Goal: Find specific page/section

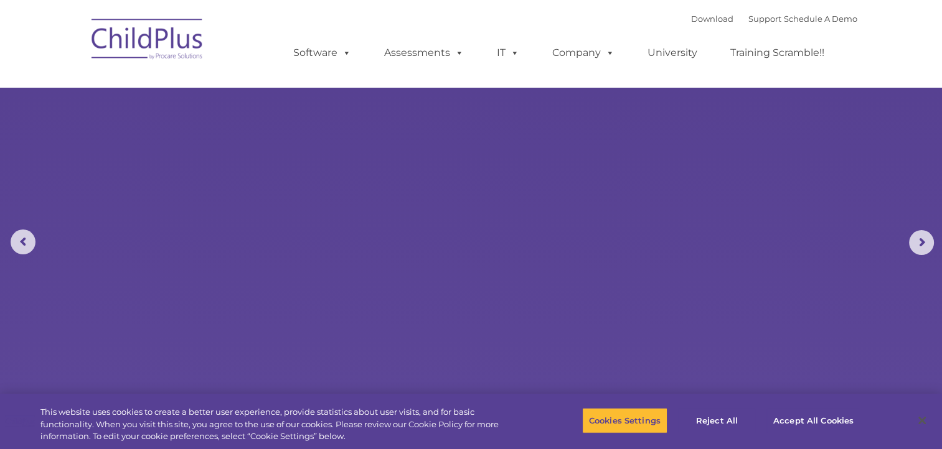
select select "MEDIUM"
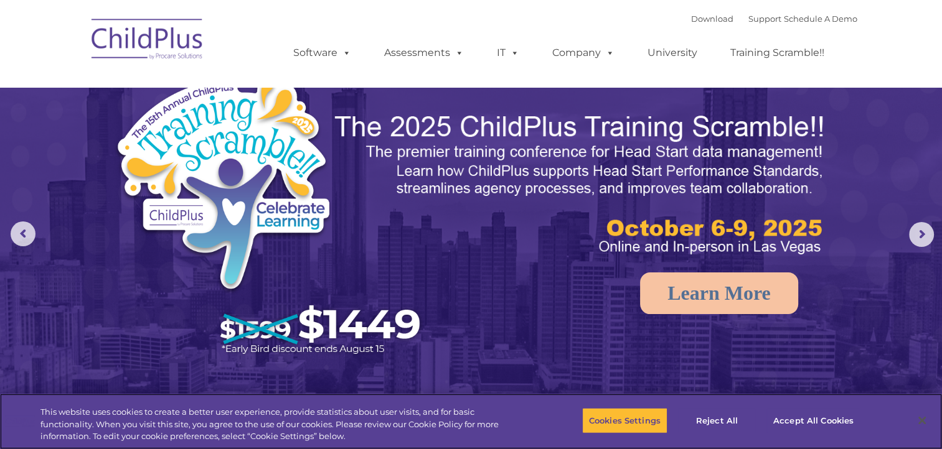
scroll to position [7, 0]
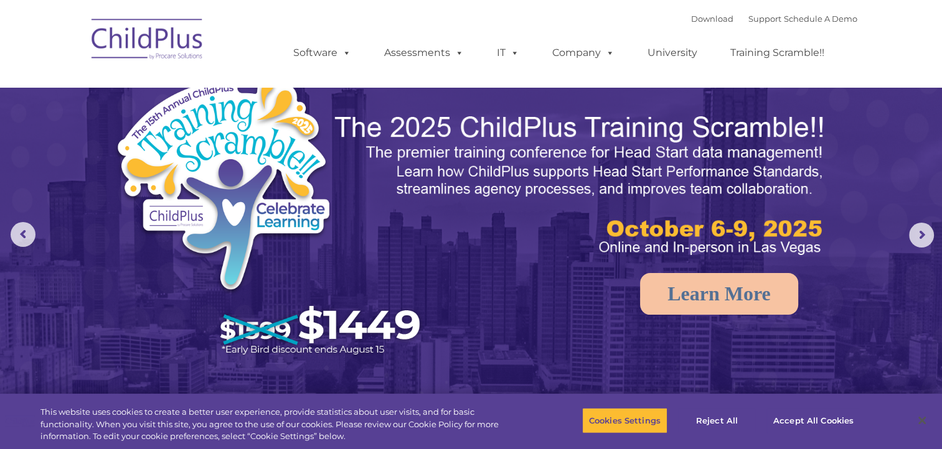
click at [339, 53] on span at bounding box center [344, 53] width 14 height 12
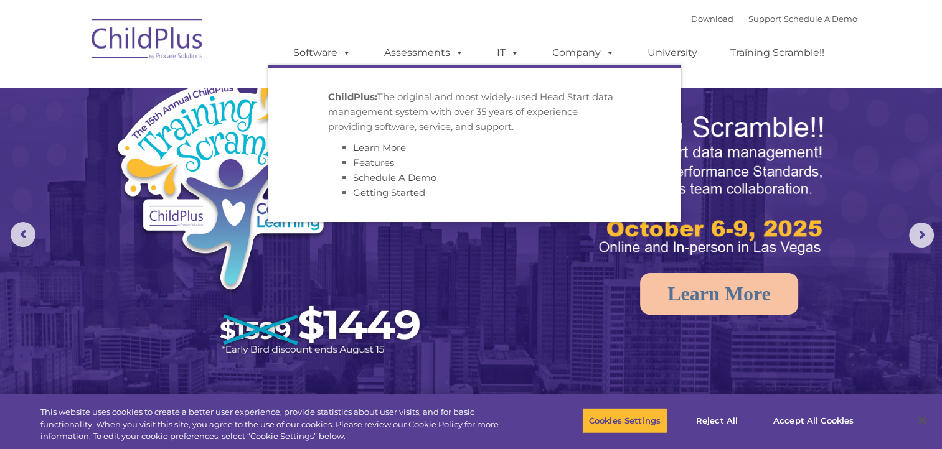
click at [344, 59] on span at bounding box center [344, 53] width 14 height 12
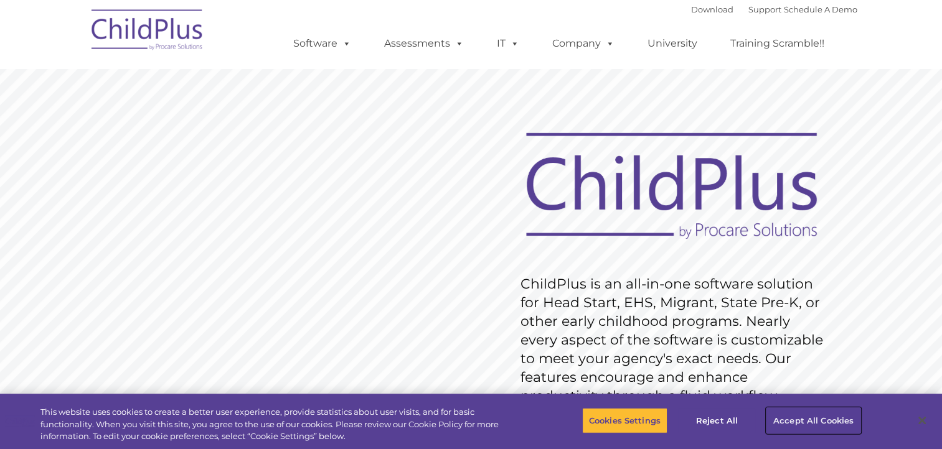
click at [786, 416] on button "Accept All Cookies" at bounding box center [813, 421] width 94 height 26
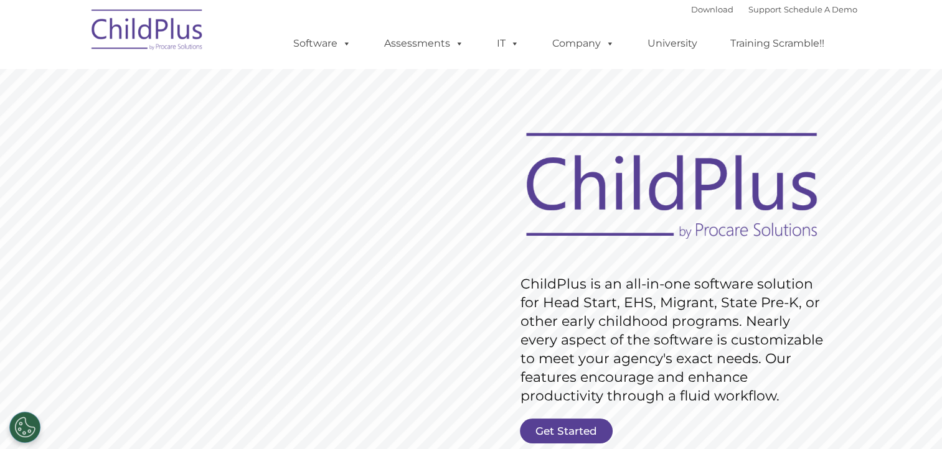
click at [431, 46] on link "Assessments" at bounding box center [424, 43] width 105 height 25
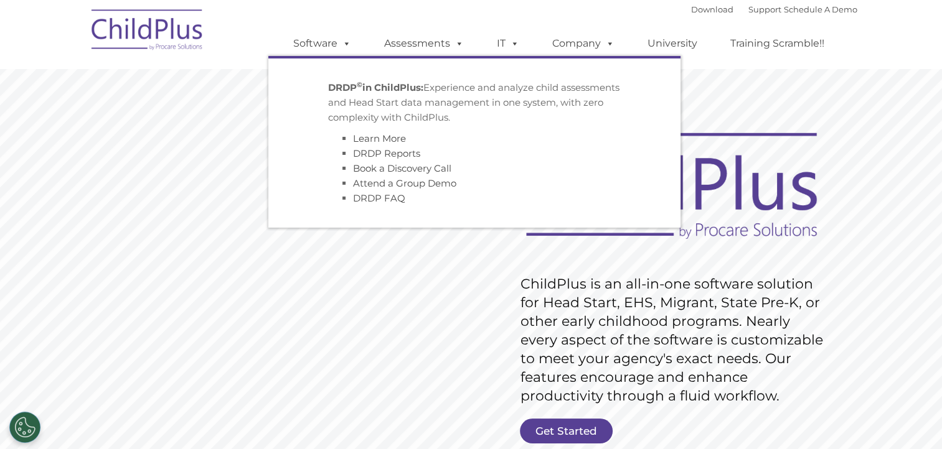
click at [414, 52] on link "Assessments" at bounding box center [424, 43] width 105 height 25
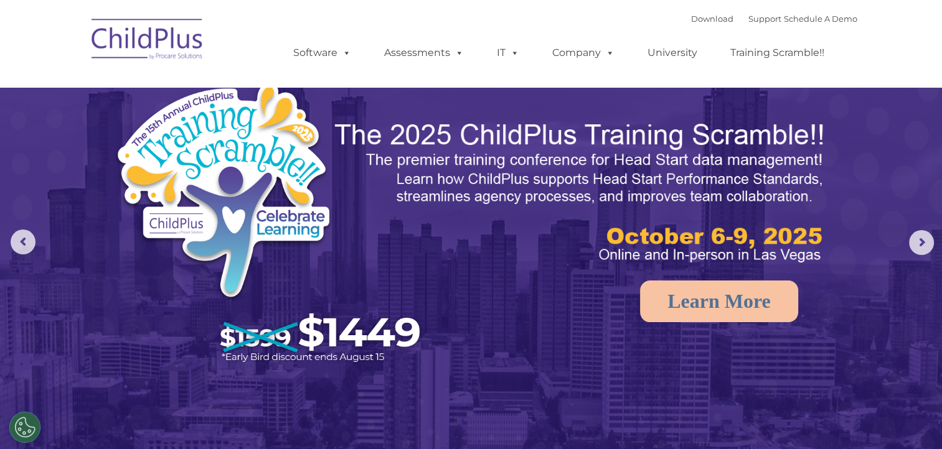
select select "MEDIUM"
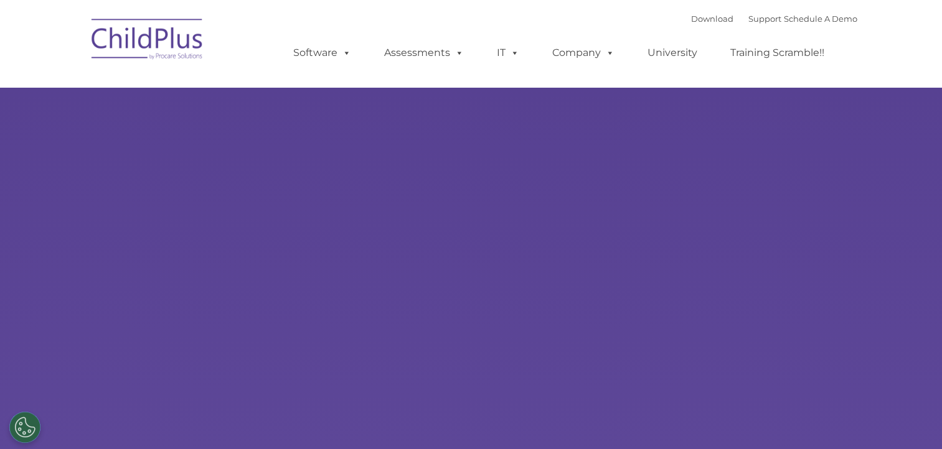
type input ""
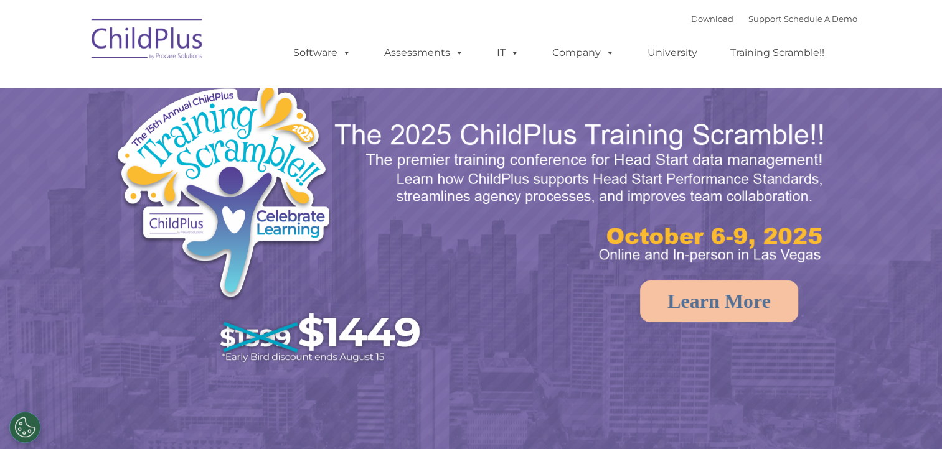
select select "MEDIUM"
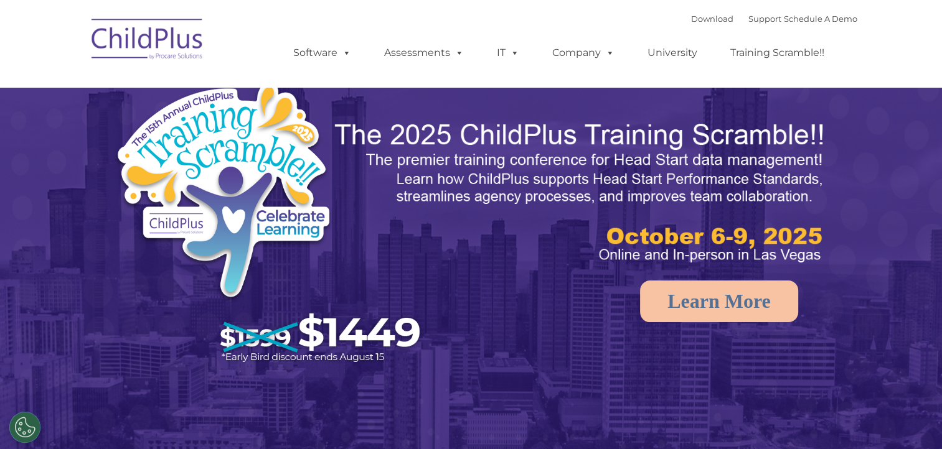
select select "MEDIUM"
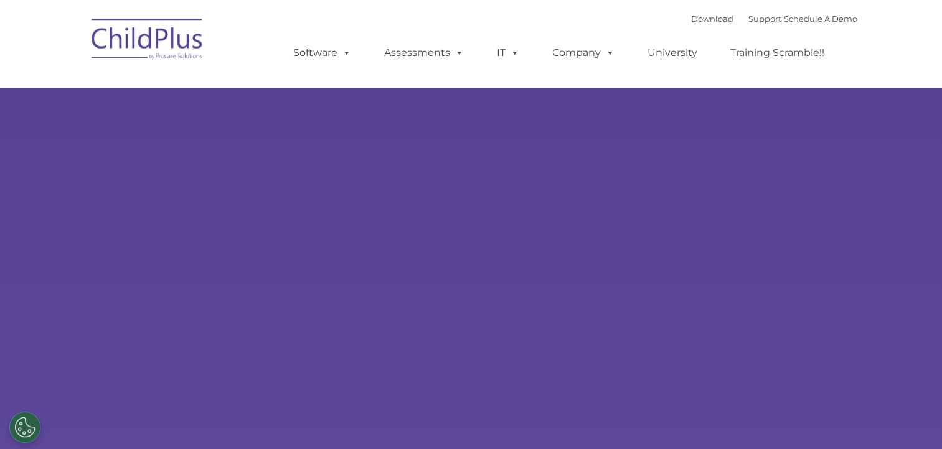
type input ""
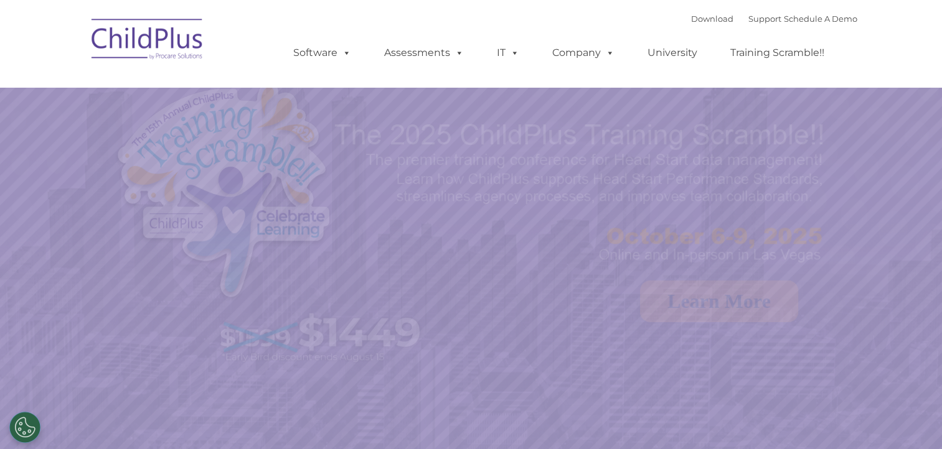
select select "MEDIUM"
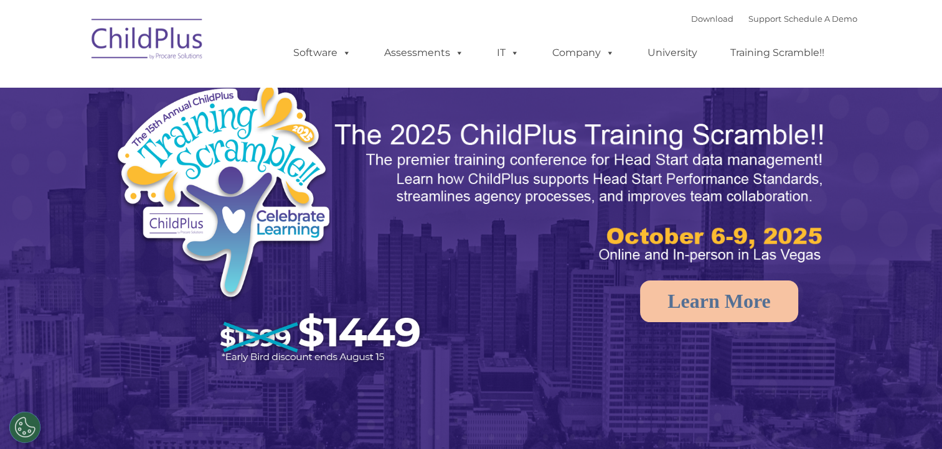
select select "MEDIUM"
